Goal: Task Accomplishment & Management: Use online tool/utility

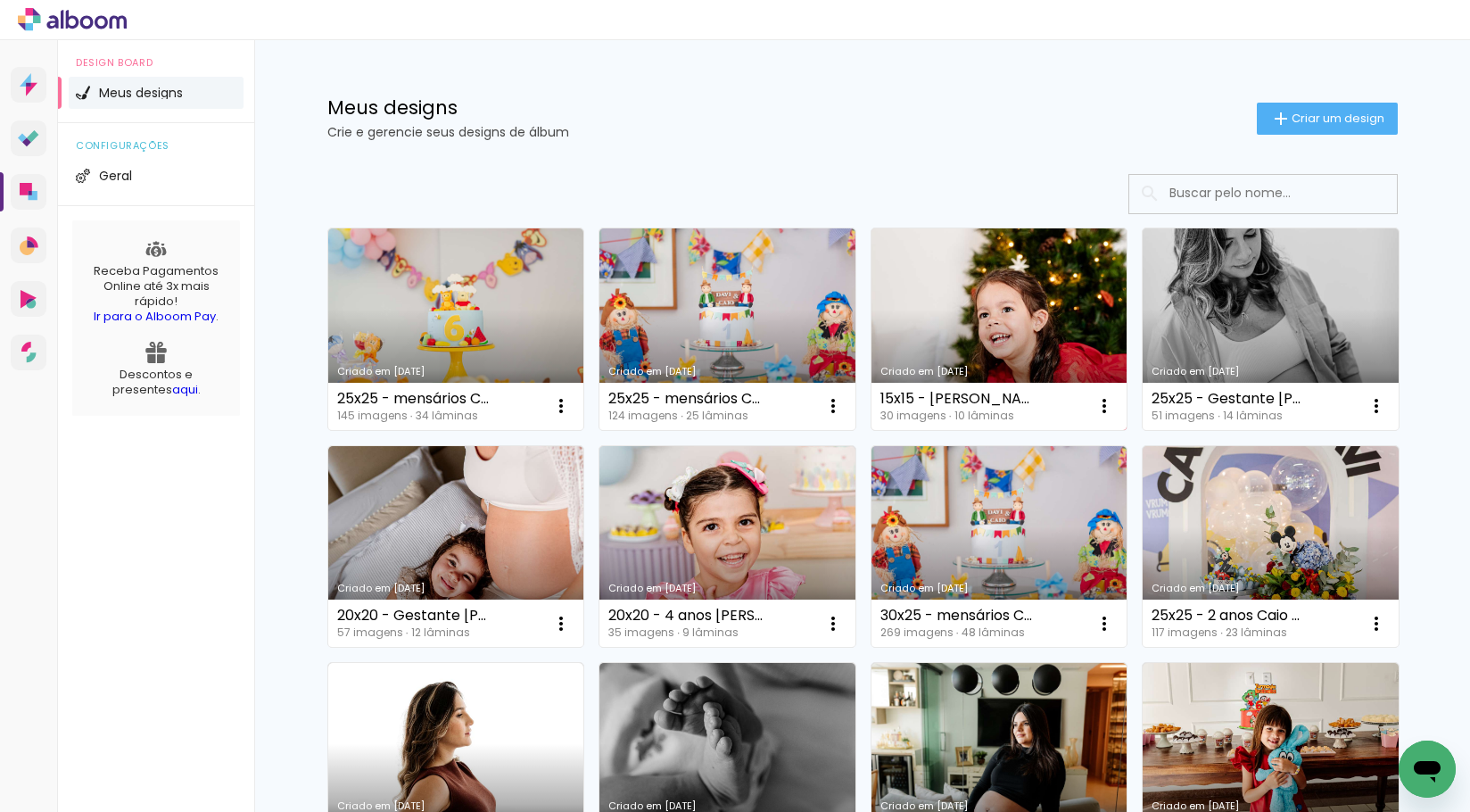
click at [938, 302] on link "Criado em [DATE]" at bounding box center [999, 329] width 256 height 201
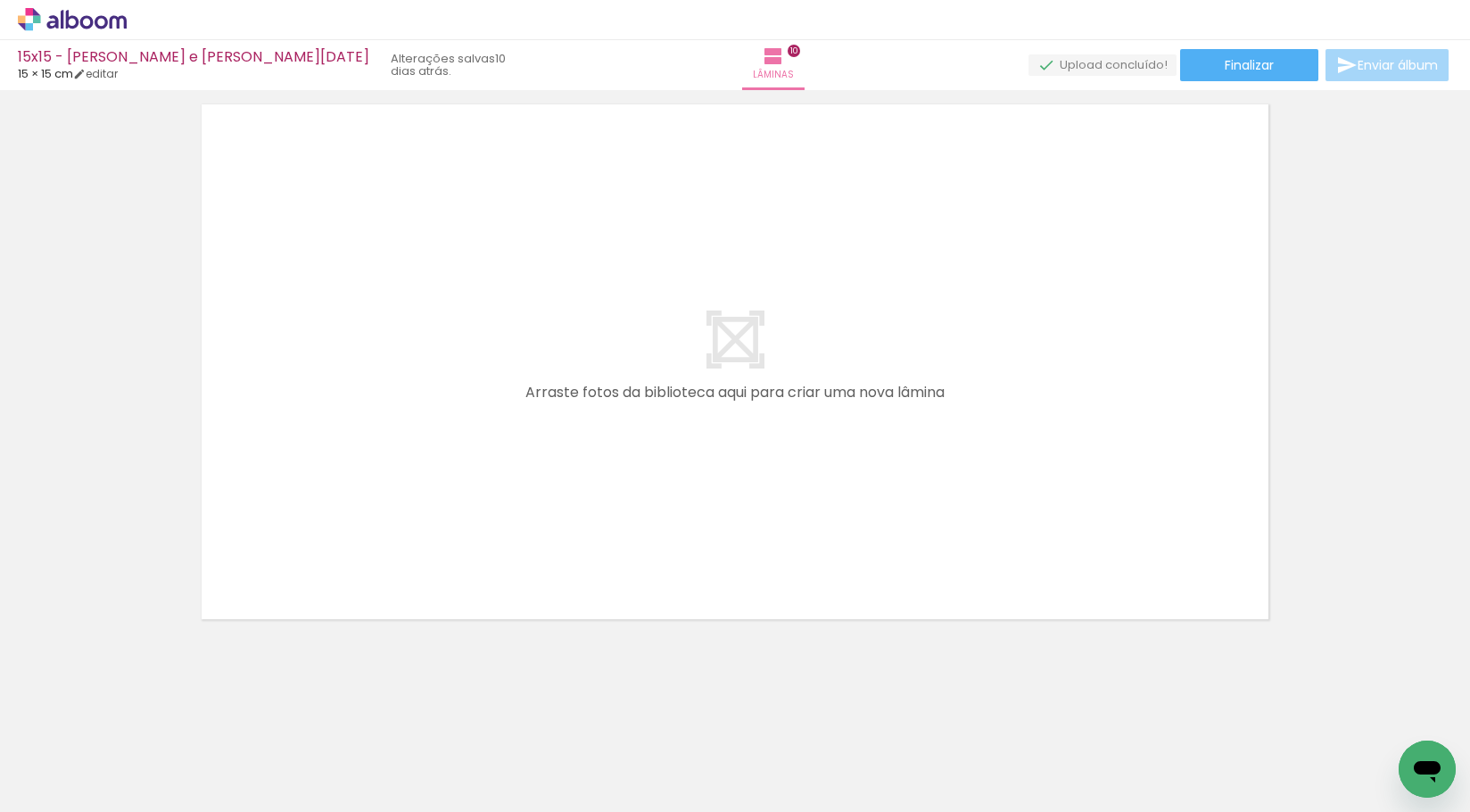
scroll to position [5756, 0]
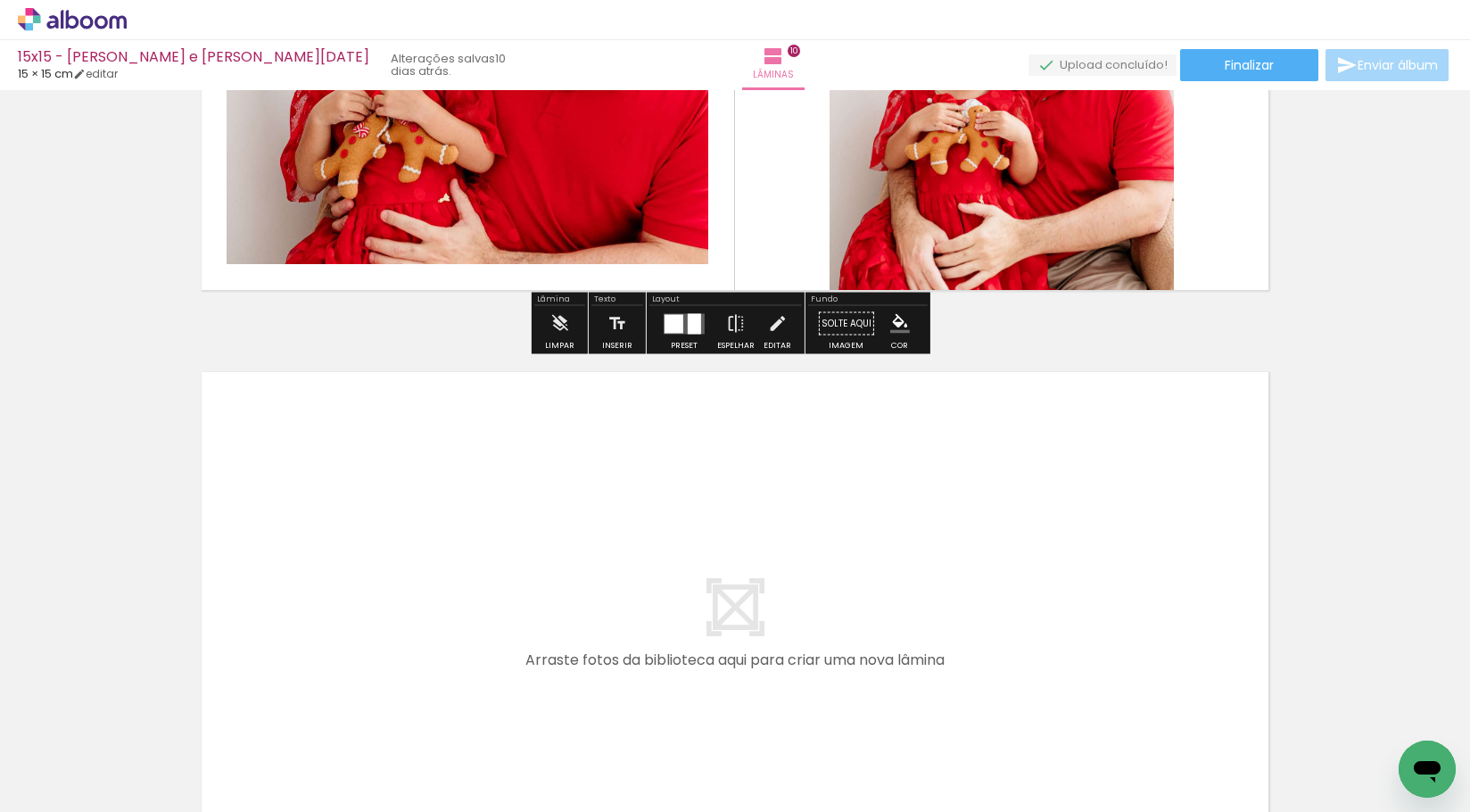
click at [79, 761] on input "Todas as fotos" at bounding box center [50, 758] width 68 height 15
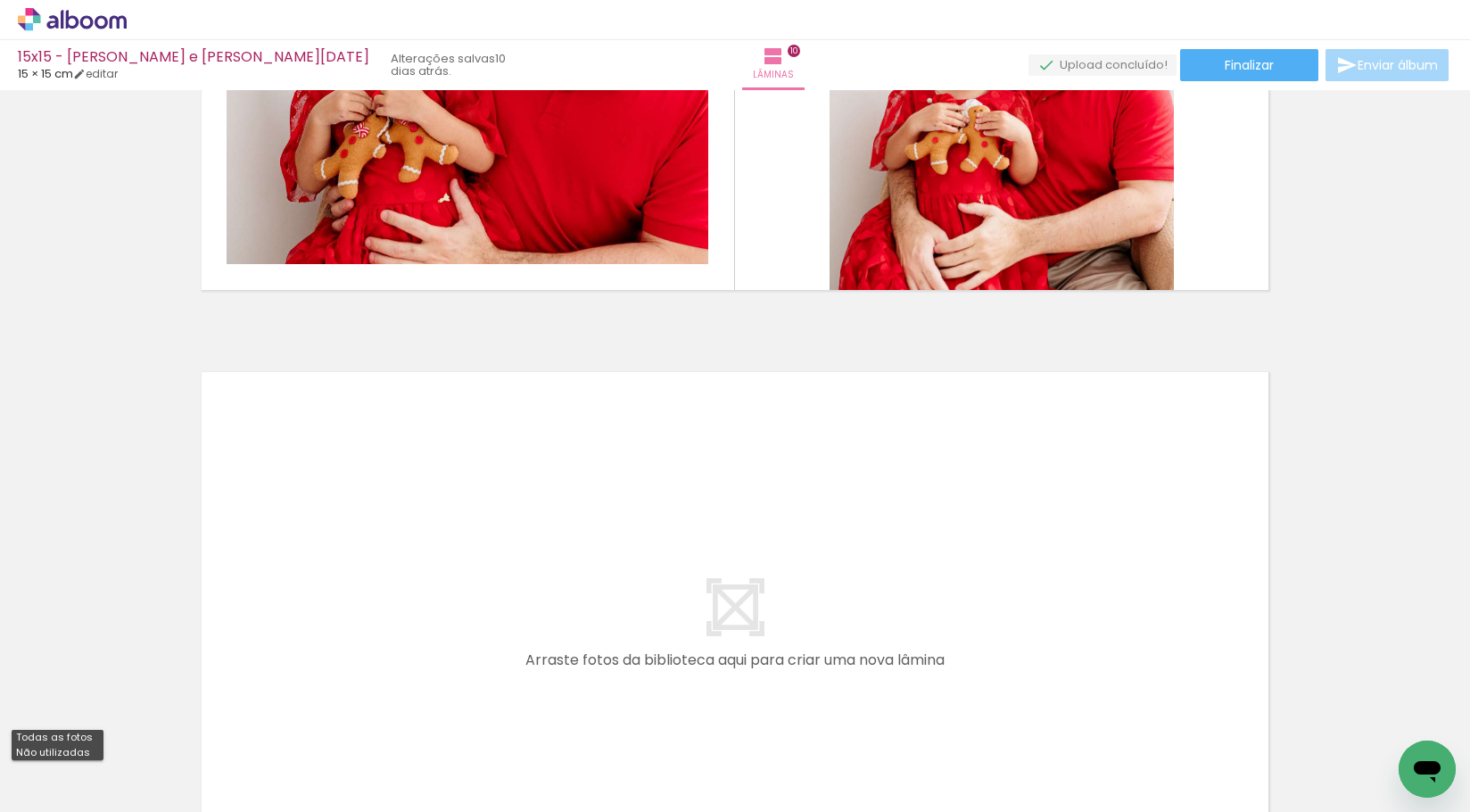
click at [0, 0] on slot "Não utilizadas" at bounding box center [0, 0] width 0 height 0
type input "Não utilizadas"
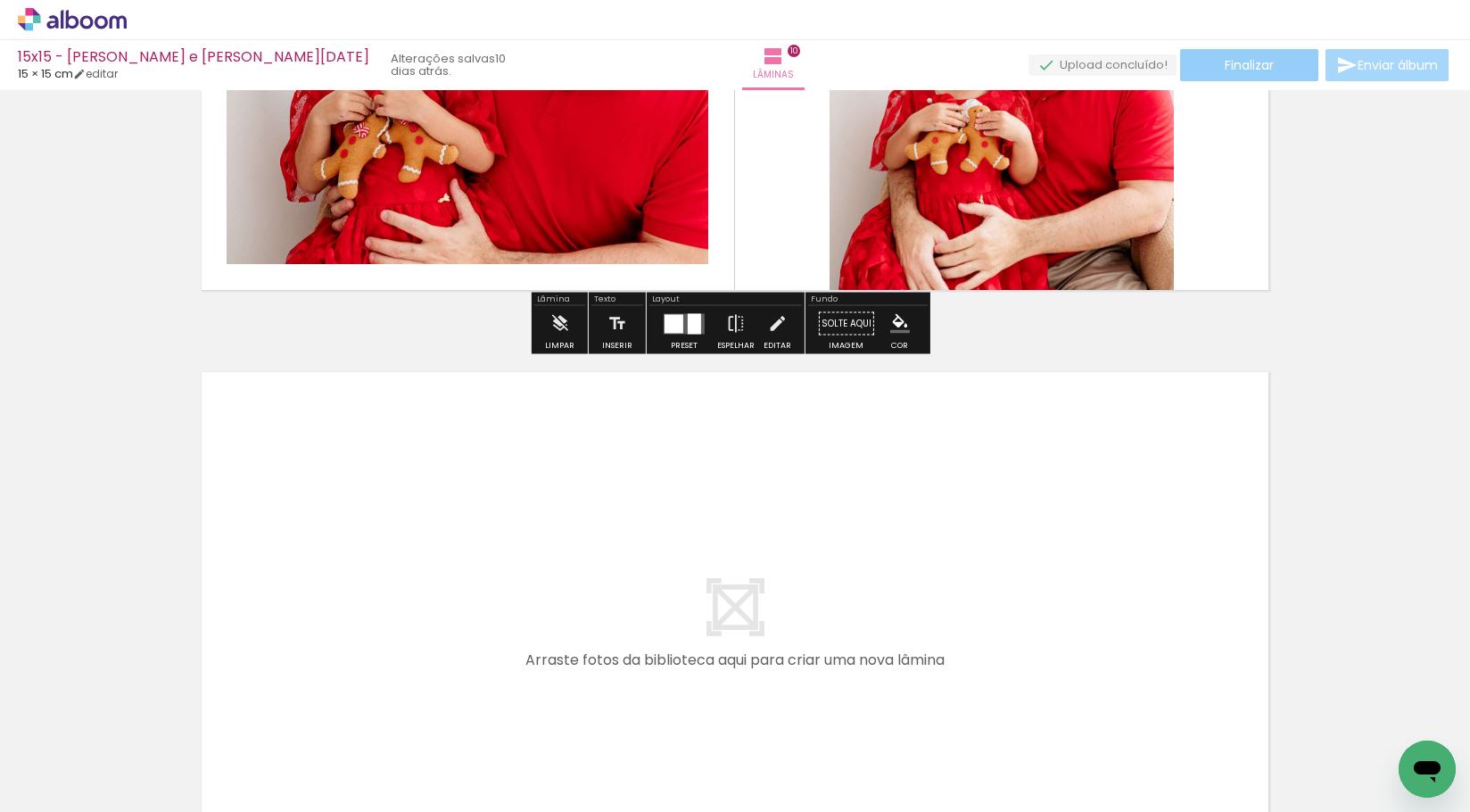
click at [1225, 69] on span "Finalizar" at bounding box center [1250, 65] width 49 height 13
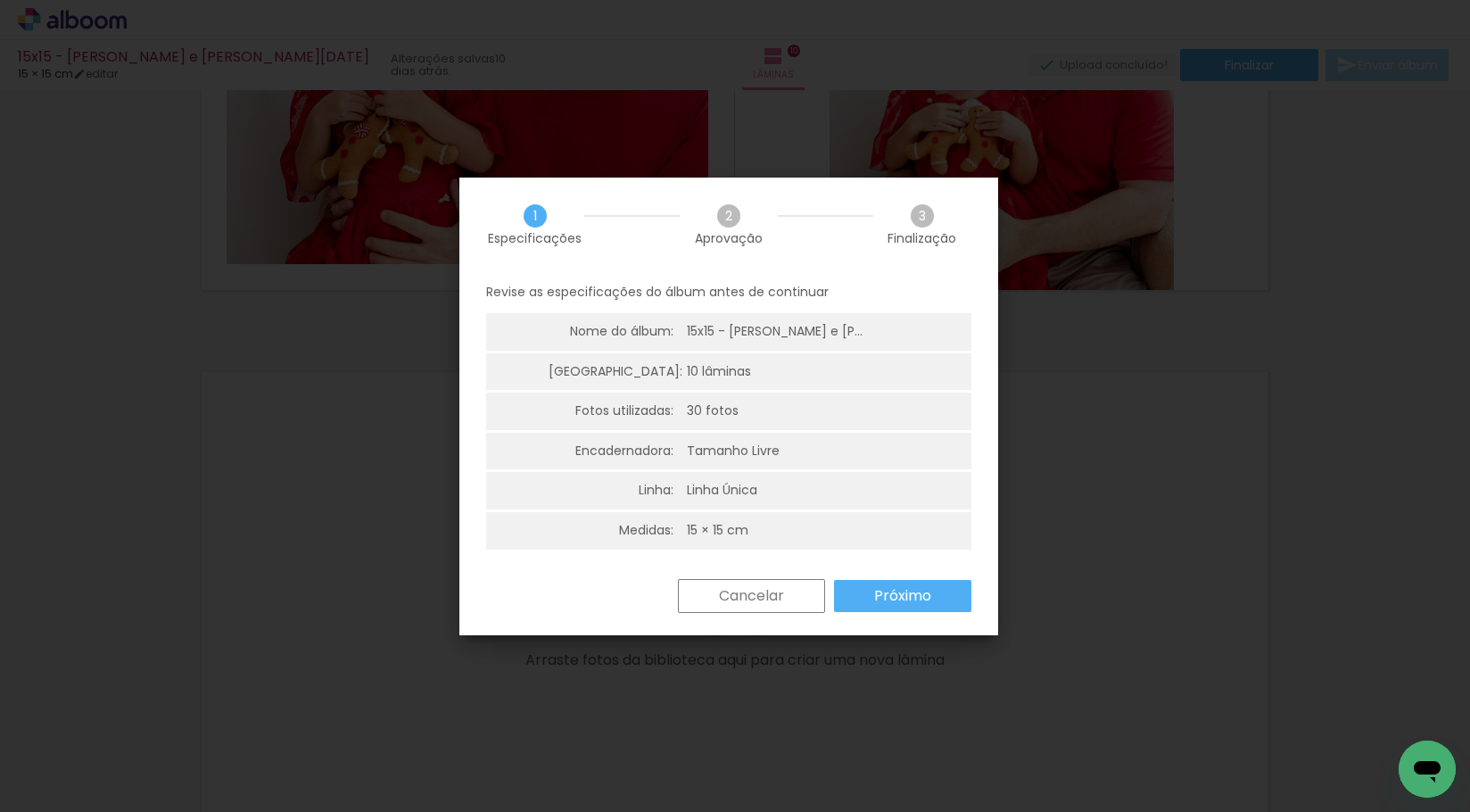
click at [919, 607] on paper-button "Próximo" at bounding box center [902, 595] width 137 height 32
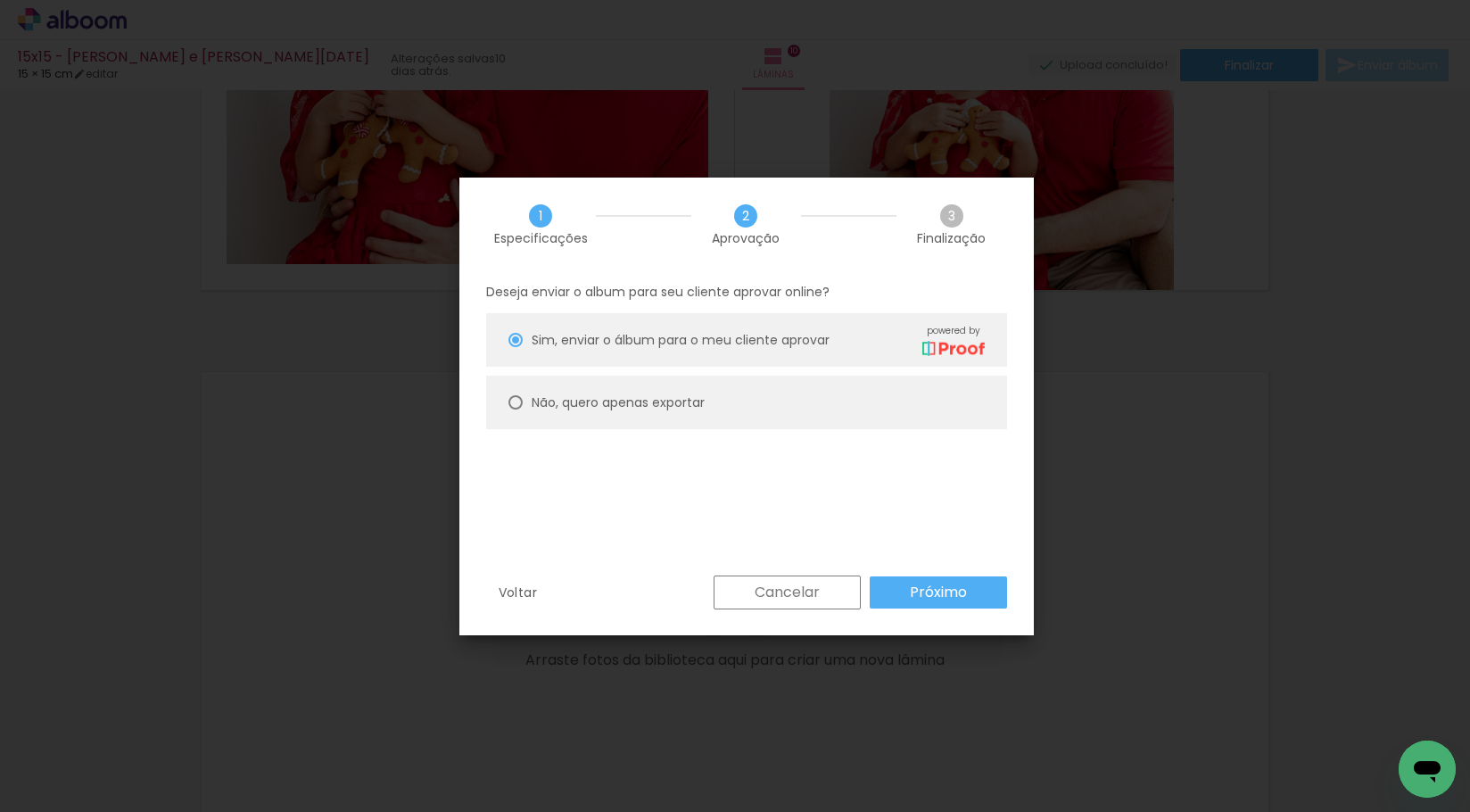
click at [567, 392] on paper-radio-button "Não, quero apenas exportar" at bounding box center [747, 402] width 521 height 54
type paper-radio-button "on"
click at [967, 592] on paper-button "Próximo" at bounding box center [938, 592] width 137 height 32
type input "Alta, 300 DPI"
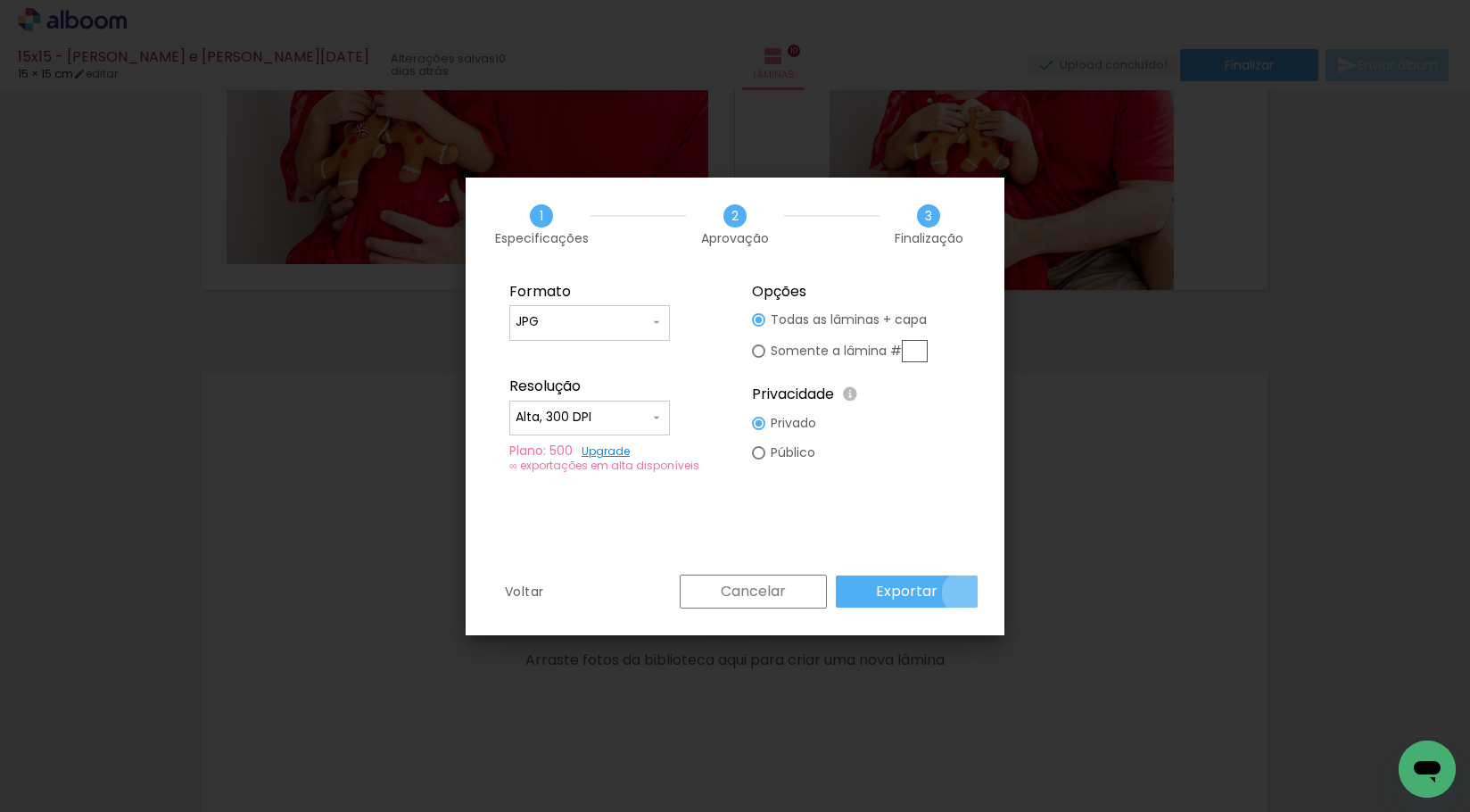
click at [967, 592] on paper-button "Exportar" at bounding box center [906, 591] width 142 height 32
